Goal: Use online tool/utility: Use online tool/utility

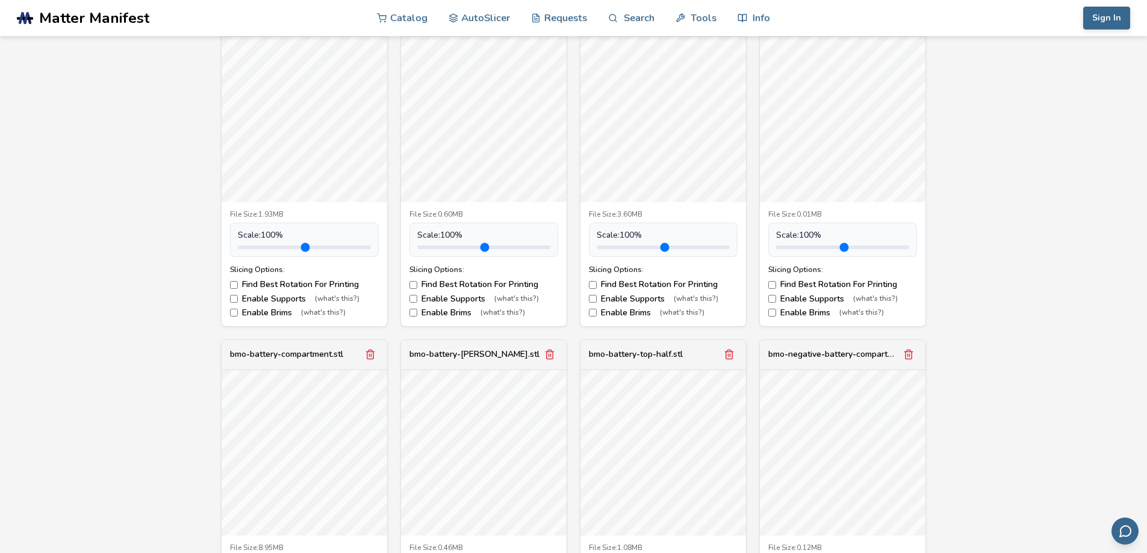
scroll to position [241, 0]
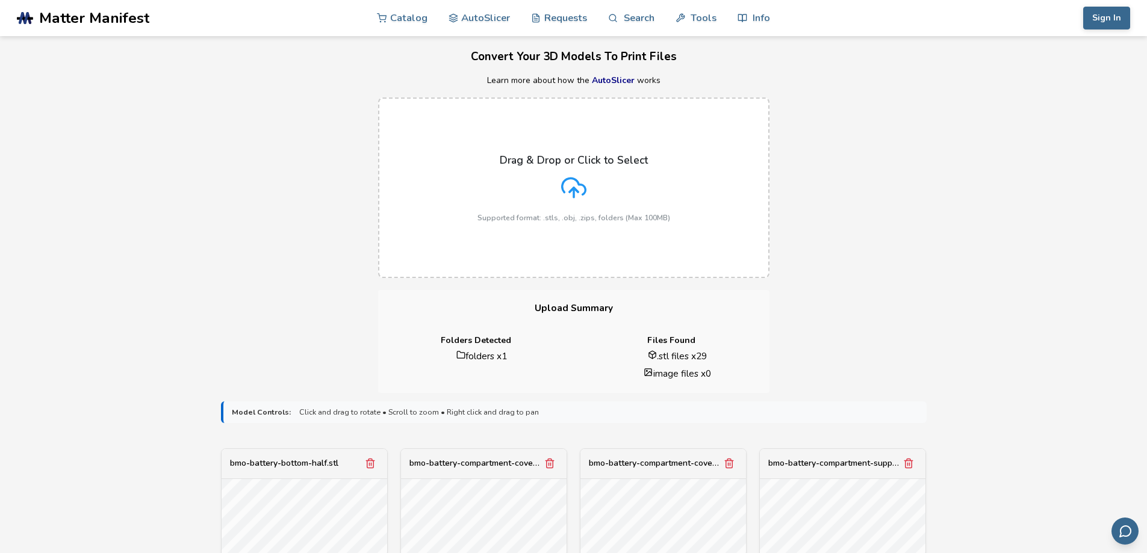
scroll to position [0, 0]
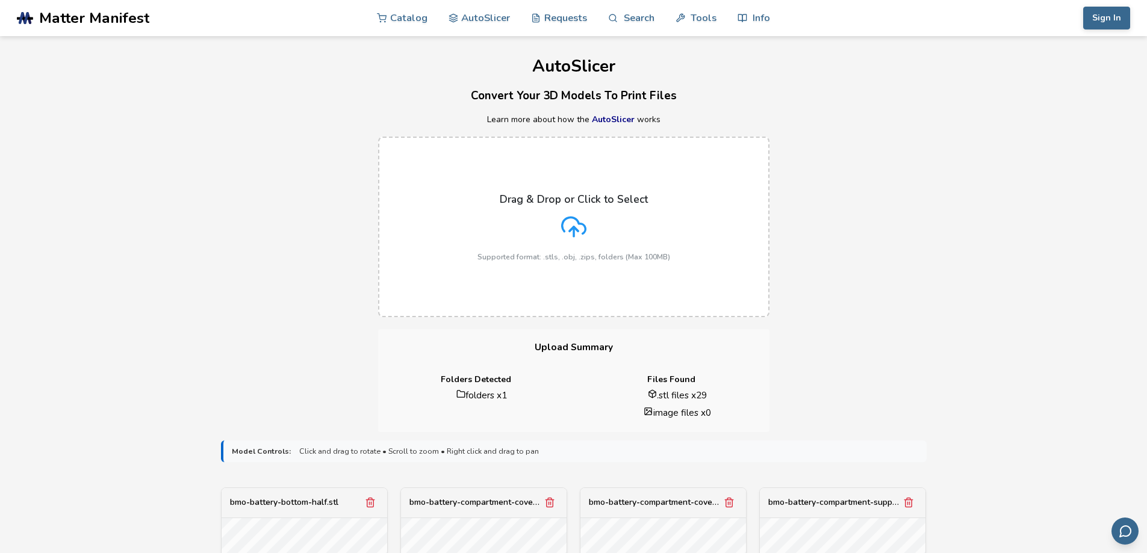
click at [555, 219] on div "Drag & Drop or Click to Select Supported format: .stls, .obj, .zips, folders (M…" at bounding box center [574, 227] width 193 height 68
click at [0, 0] on input "Drag & Drop or Click to Select Supported format: .stls, .obj, .zips, folders (M…" at bounding box center [0, 0] width 0 height 0
